Goal: Task Accomplishment & Management: Complete application form

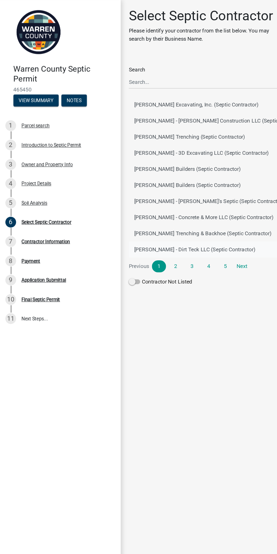
click at [209, 215] on button "[PERSON_NAME] - Dirt Teck LLC (Septic Contractor)" at bounding box center [190, 211] width 162 height 14
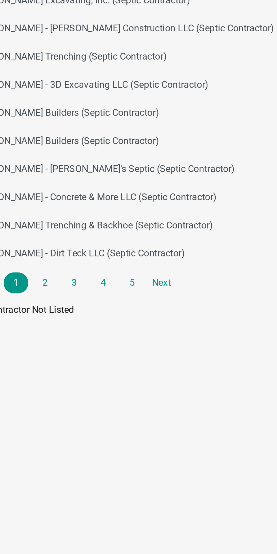
click at [210, 220] on li "Next" at bounding box center [204, 225] width 12 height 10
click at [207, 224] on link "Next" at bounding box center [204, 225] width 12 height 10
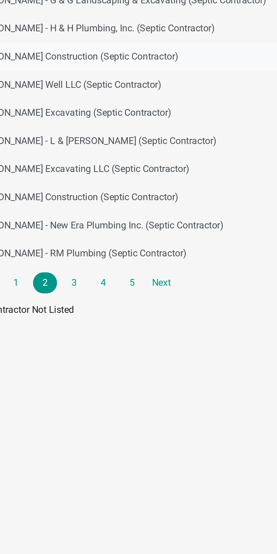
click at [176, 111] on button "Mike Harkin - Harkin Construction (Septic Contractor)" at bounding box center [190, 116] width 162 height 14
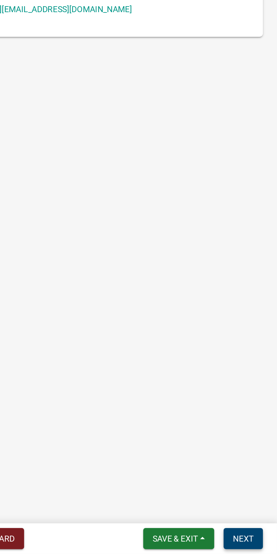
click at [263, 545] on span "Next" at bounding box center [261, 547] width 10 height 5
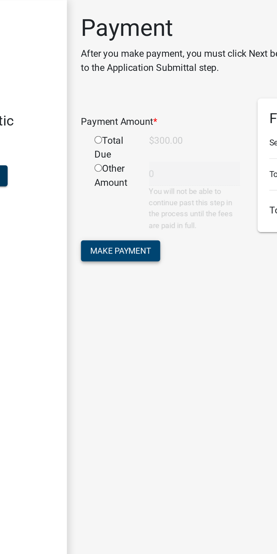
click at [120, 119] on span "Make Payment" at bounding box center [127, 120] width 29 height 5
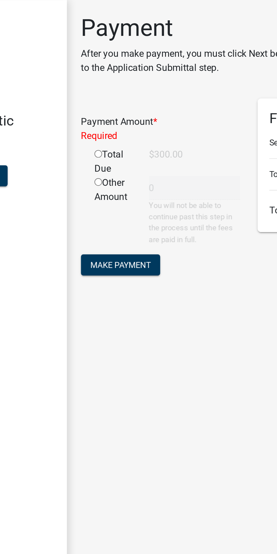
click at [116, 72] on input "radio" at bounding box center [117, 74] width 4 height 4
radio input "true"
type input "300"
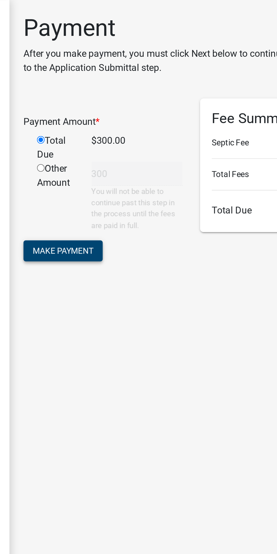
click at [128, 120] on span "Make Payment" at bounding box center [127, 120] width 29 height 5
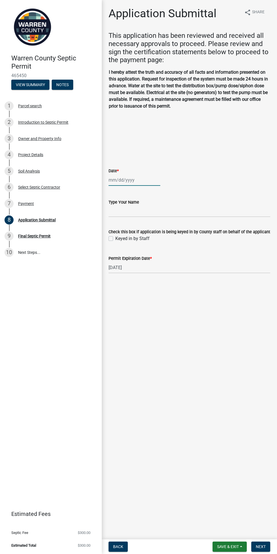
click at [145, 178] on div at bounding box center [135, 180] width 52 height 12
select select "8"
select select "2025"
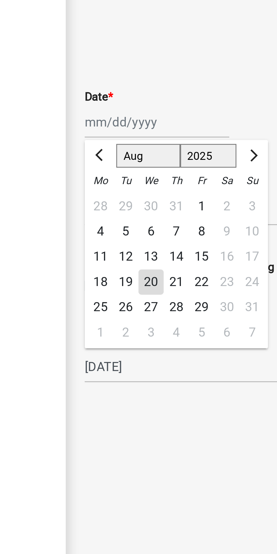
click at [132, 239] on div "20" at bounding box center [132, 237] width 9 height 9
type input "08/20/2025"
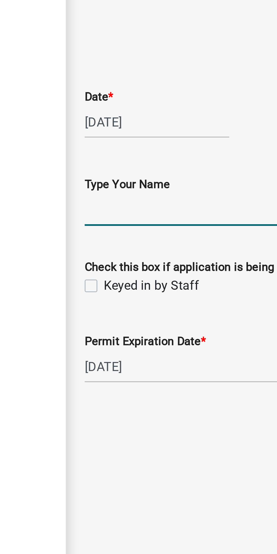
click at [133, 210] on input "Type Your Name" at bounding box center [190, 212] width 162 height 12
type input "MIke Harkin"
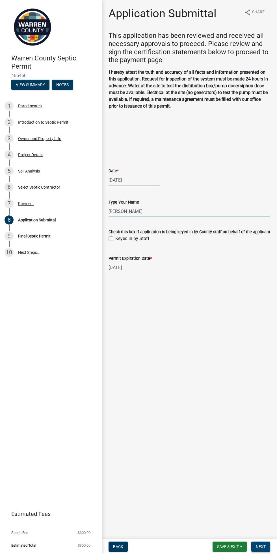
click at [265, 549] on span "Next" at bounding box center [261, 547] width 10 height 5
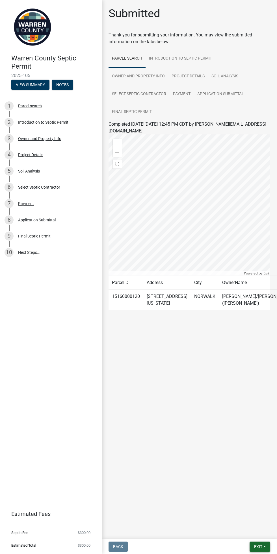
click at [255, 547] on span "Exit" at bounding box center [258, 547] width 8 height 5
click at [251, 535] on button "Save & Exit" at bounding box center [247, 533] width 45 height 14
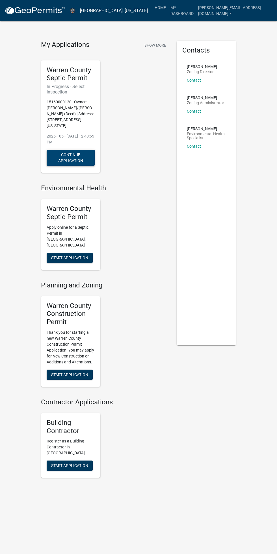
click at [66, 155] on button "Continue Application" at bounding box center [71, 158] width 48 height 16
